Goal: Contribute content

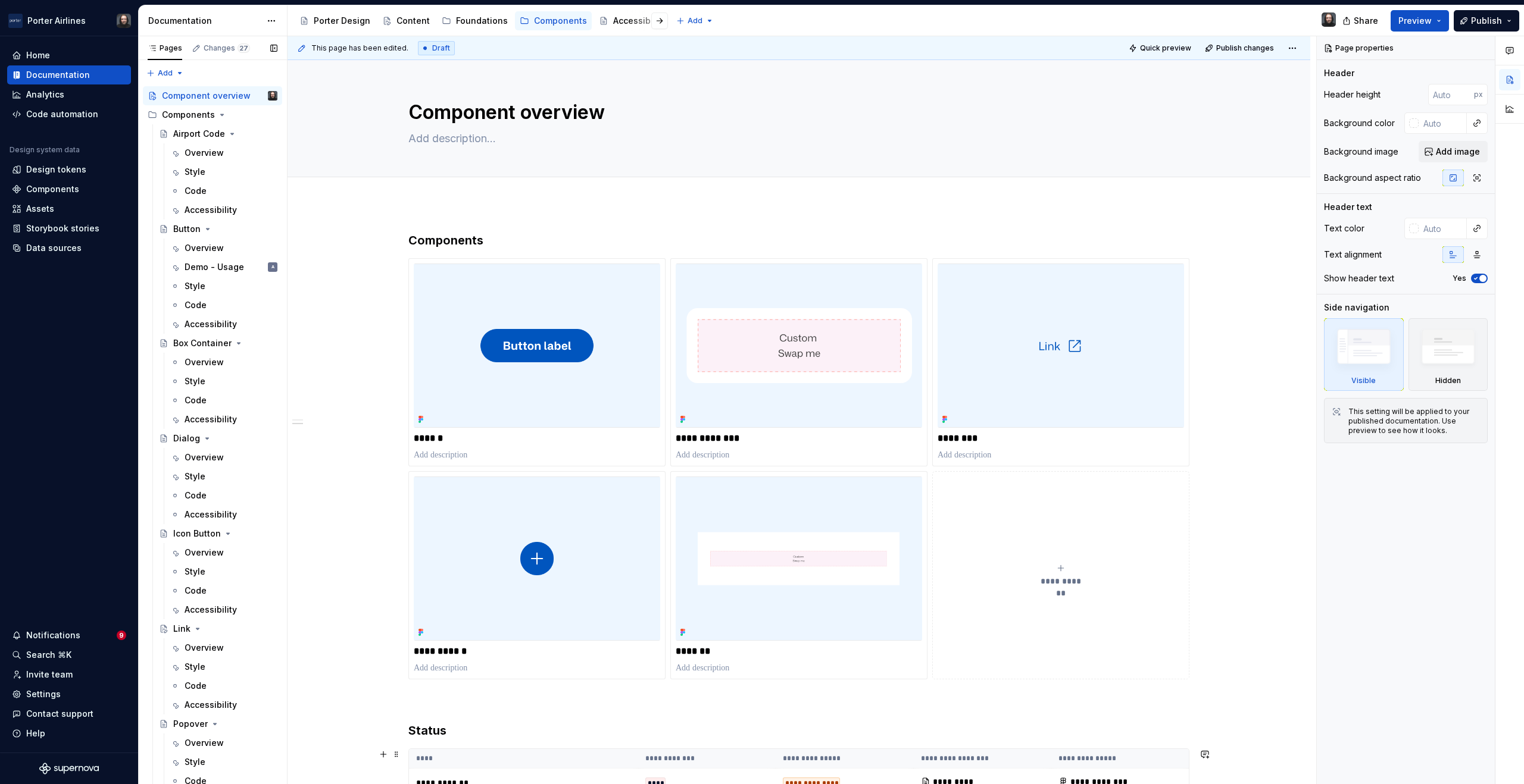
scroll to position [576, 0]
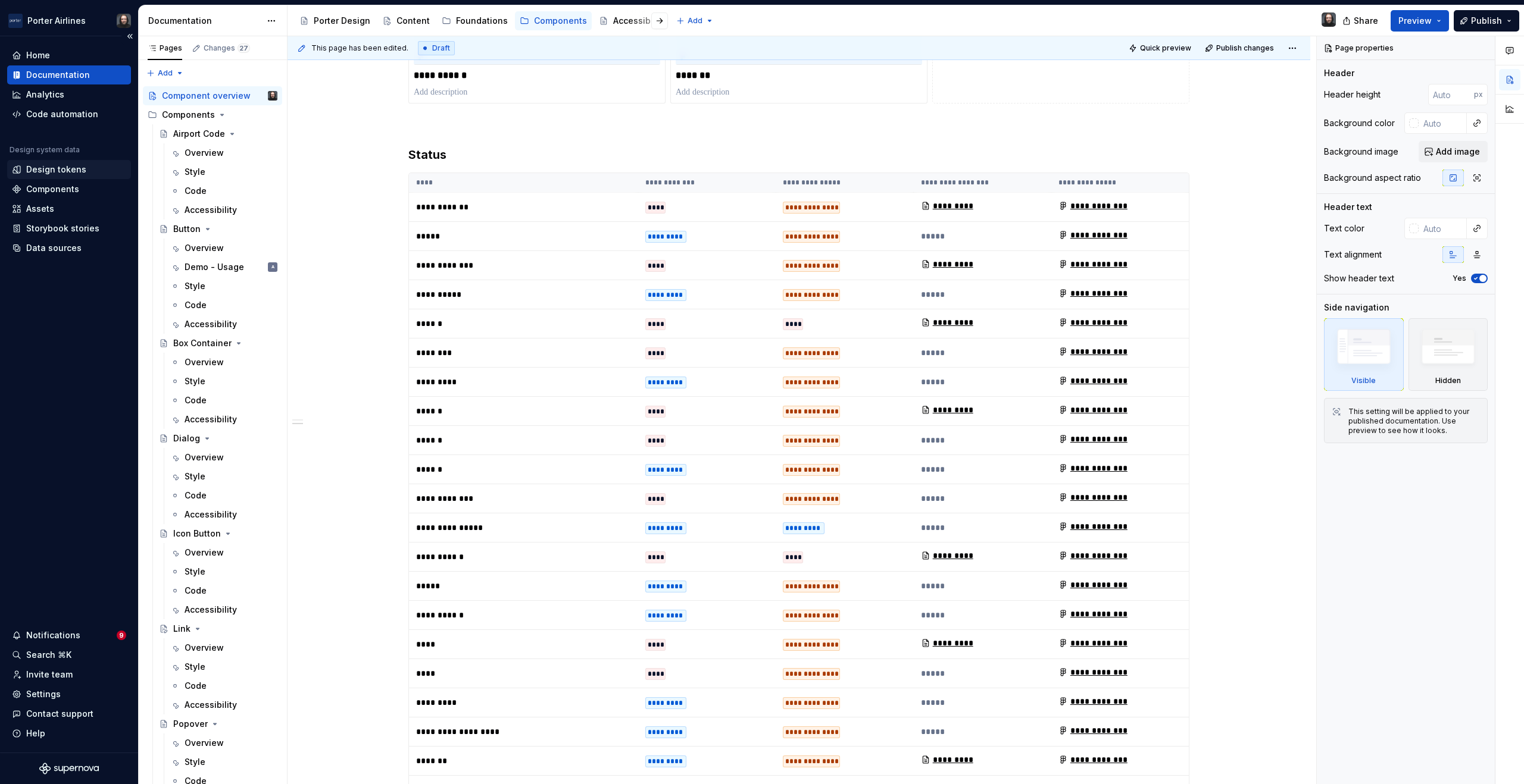
click at [47, 173] on div "Design tokens" at bounding box center [57, 169] width 60 height 12
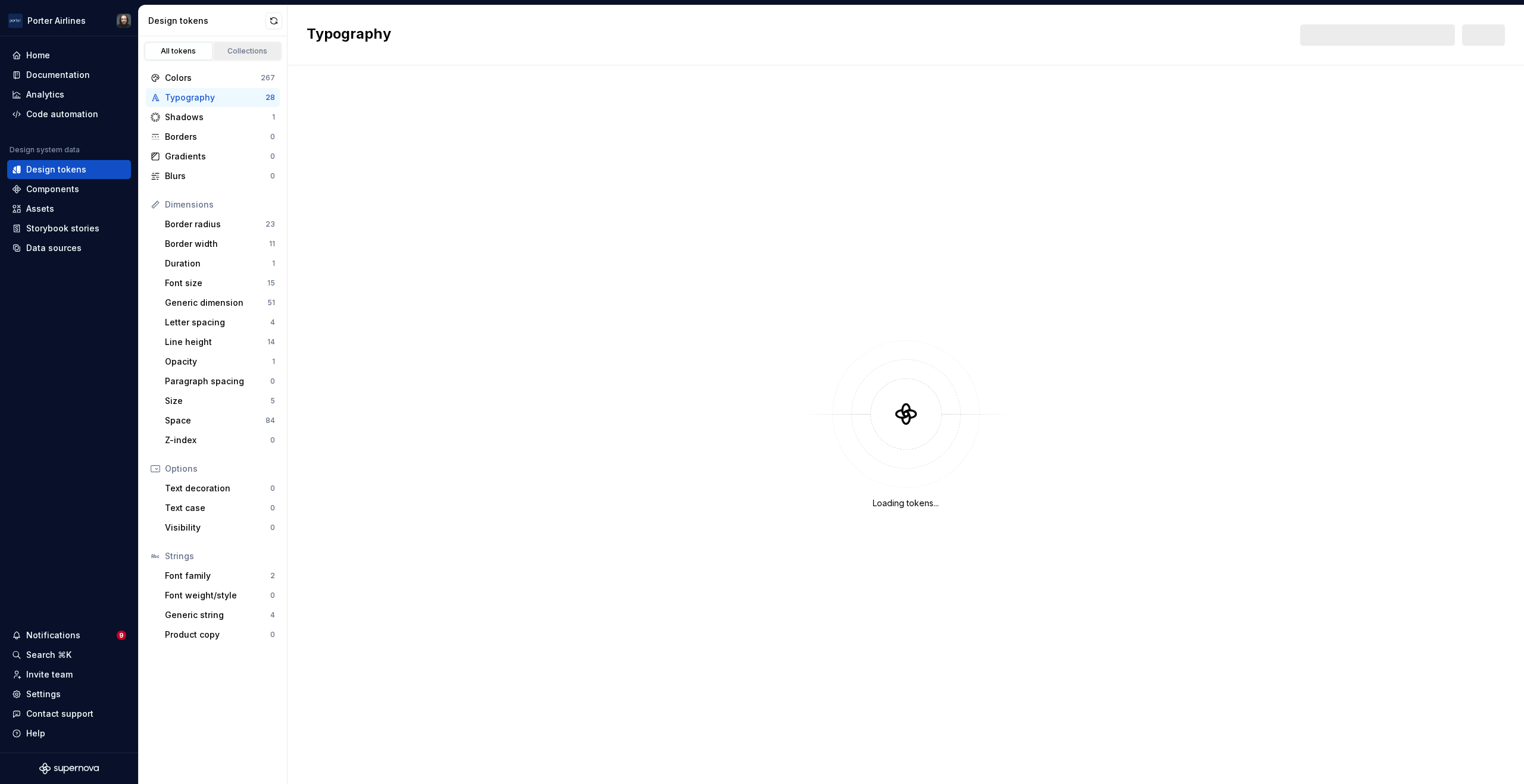
click at [244, 45] on link "Collections" at bounding box center [247, 51] width 68 height 18
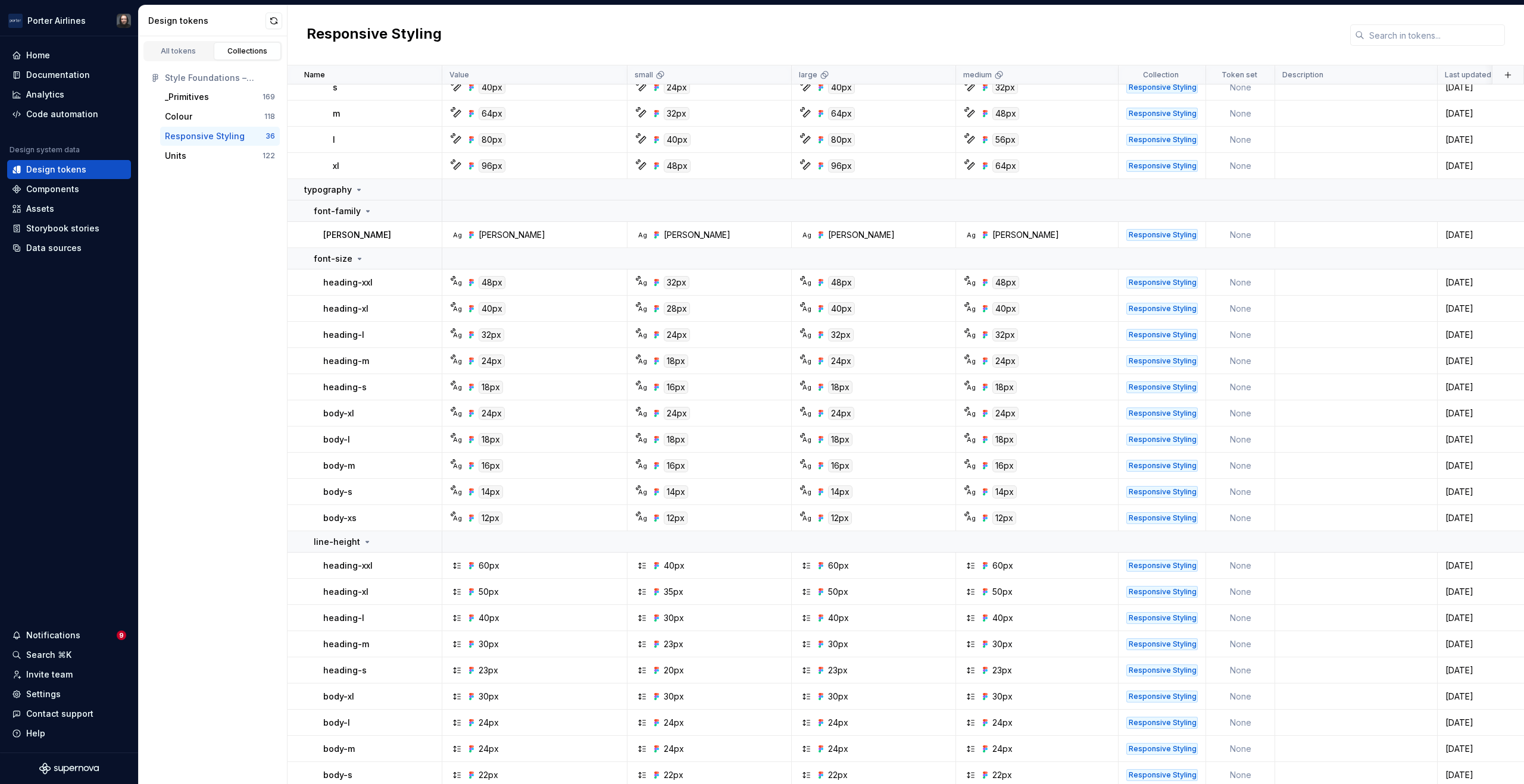
scroll to position [485, 0]
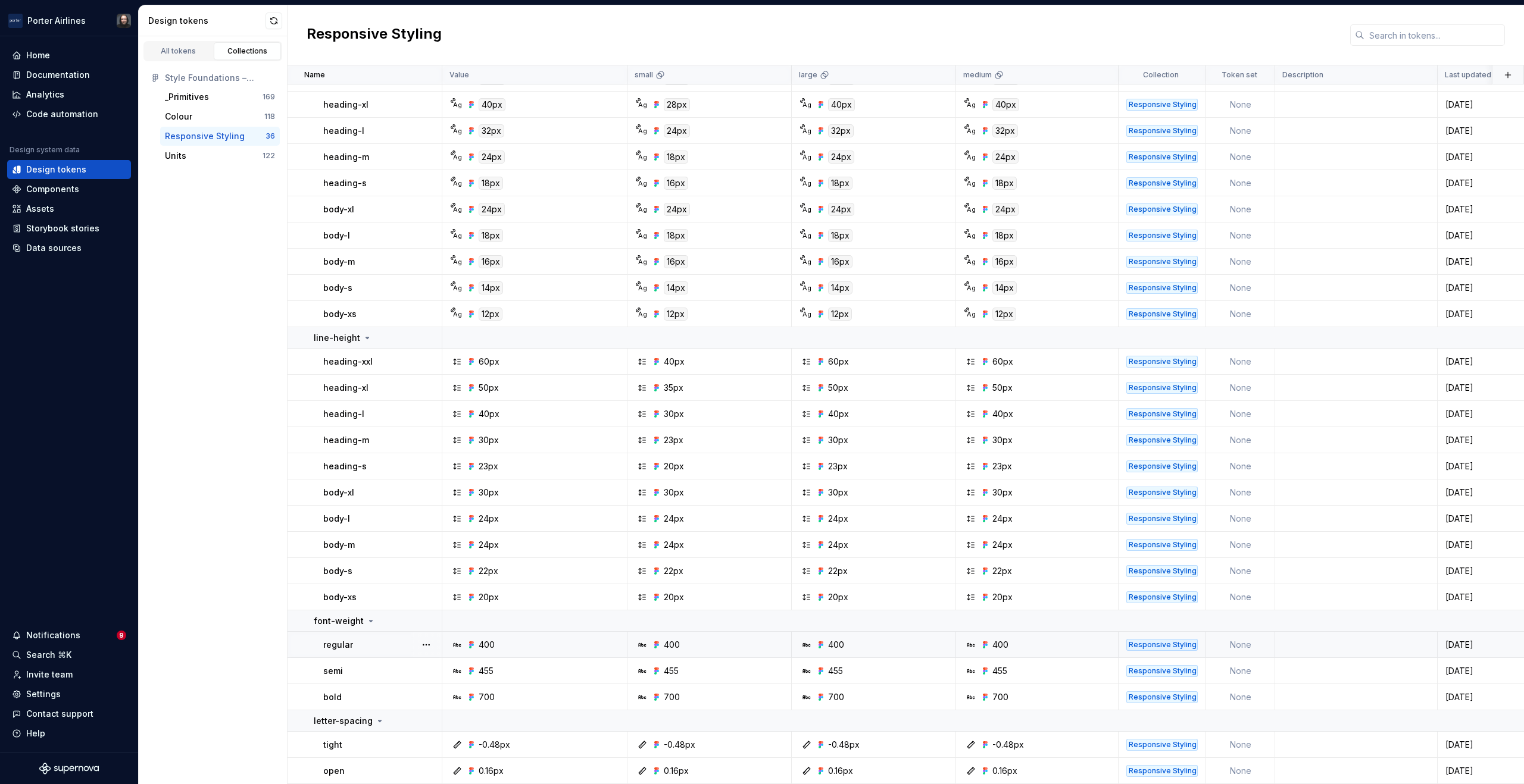
click at [547, 639] on div "400" at bounding box center [538, 644] width 176 height 12
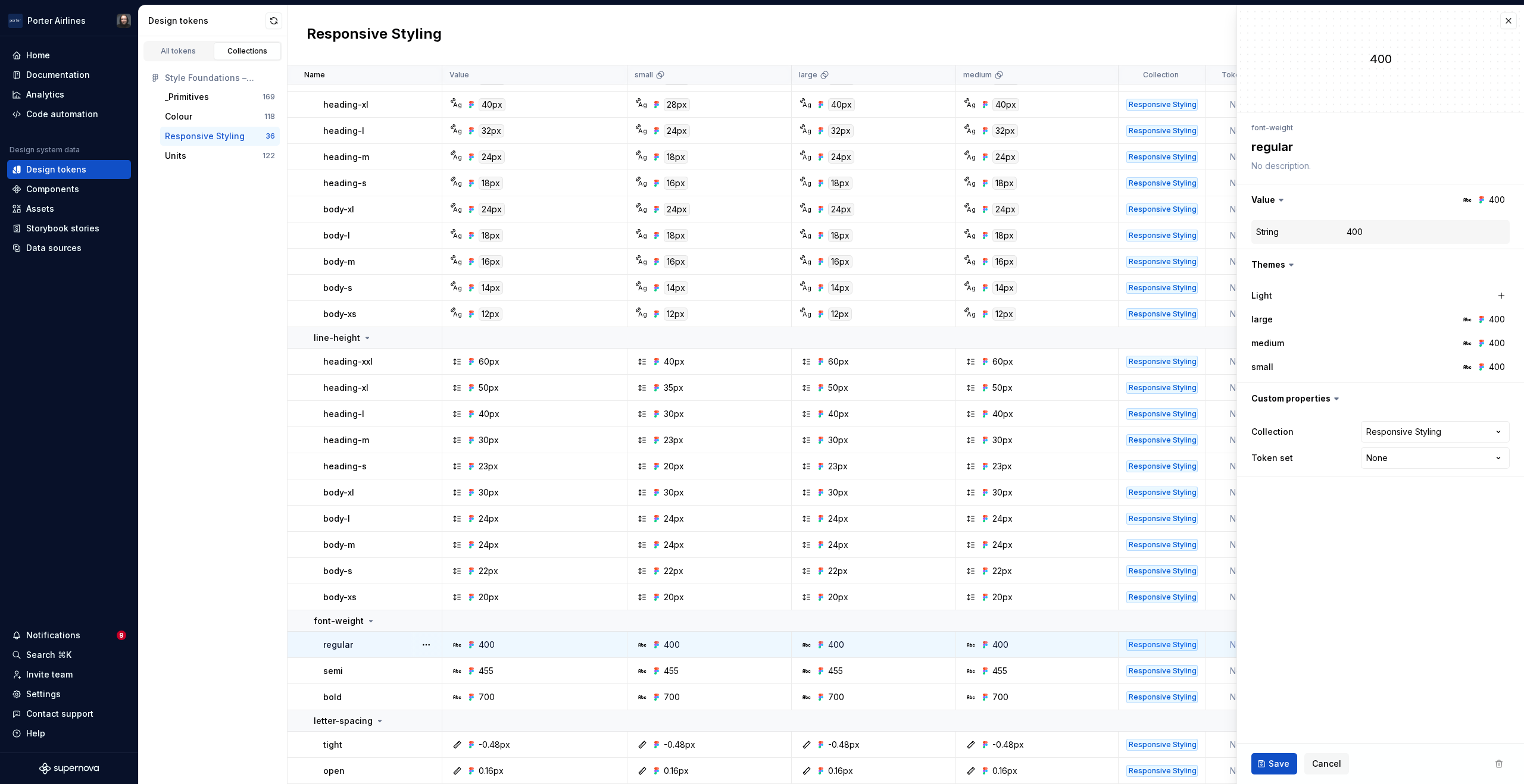
type textarea "*"
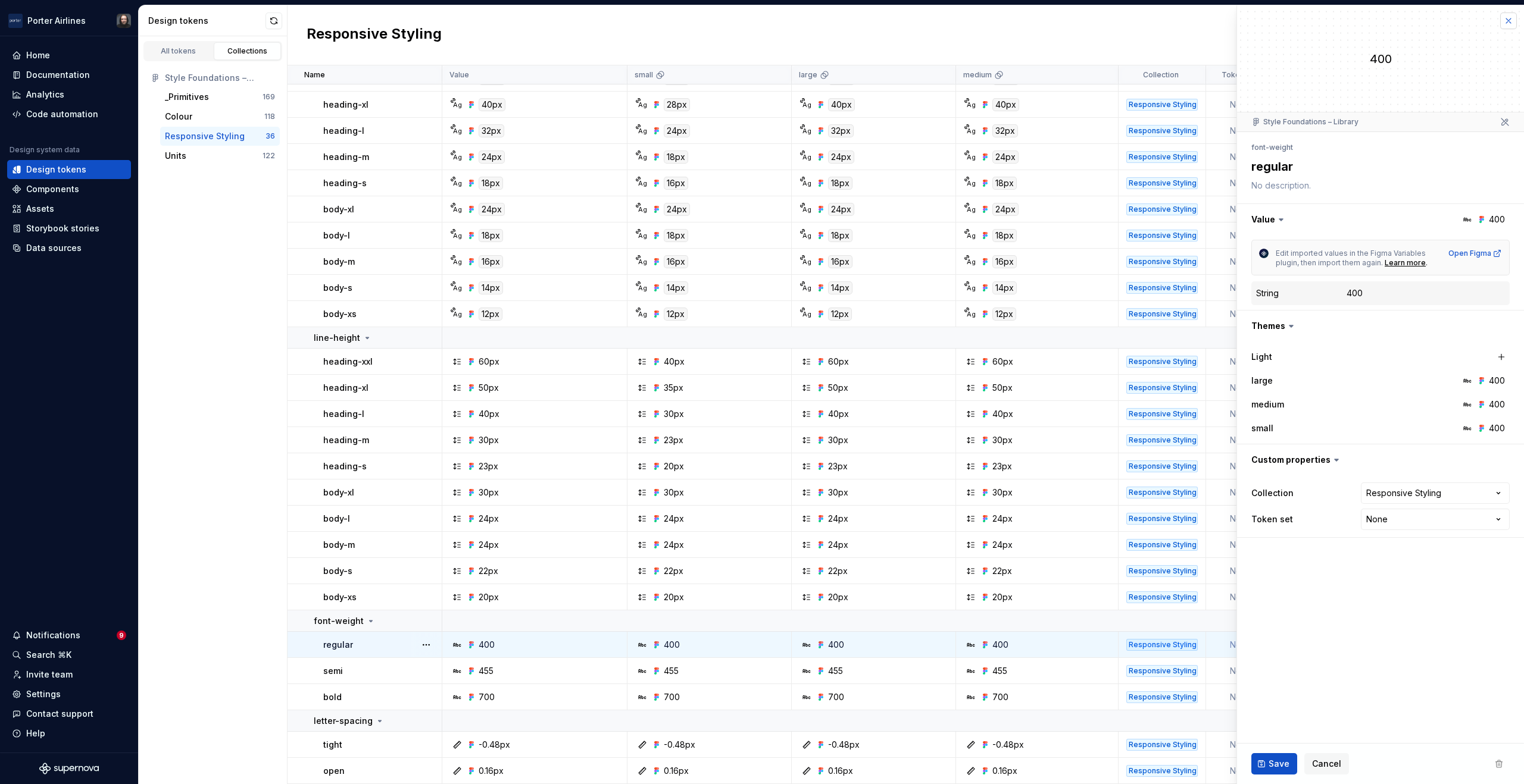
click at [1506, 22] on button "button" at bounding box center [1509, 21] width 17 height 17
